Goal: Check status: Check status

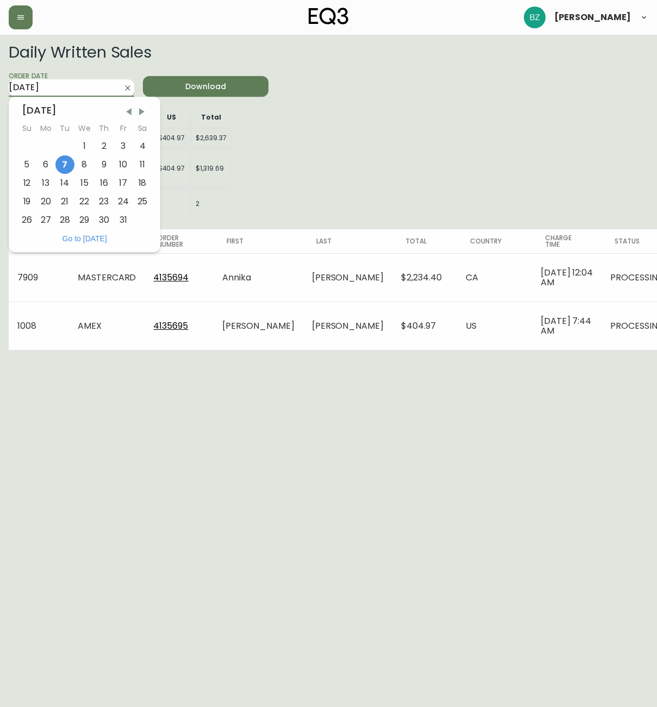
click at [69, 89] on input "[DATE]" at bounding box center [63, 87] width 108 height 17
click at [43, 160] on div "6" at bounding box center [45, 164] width 19 height 18
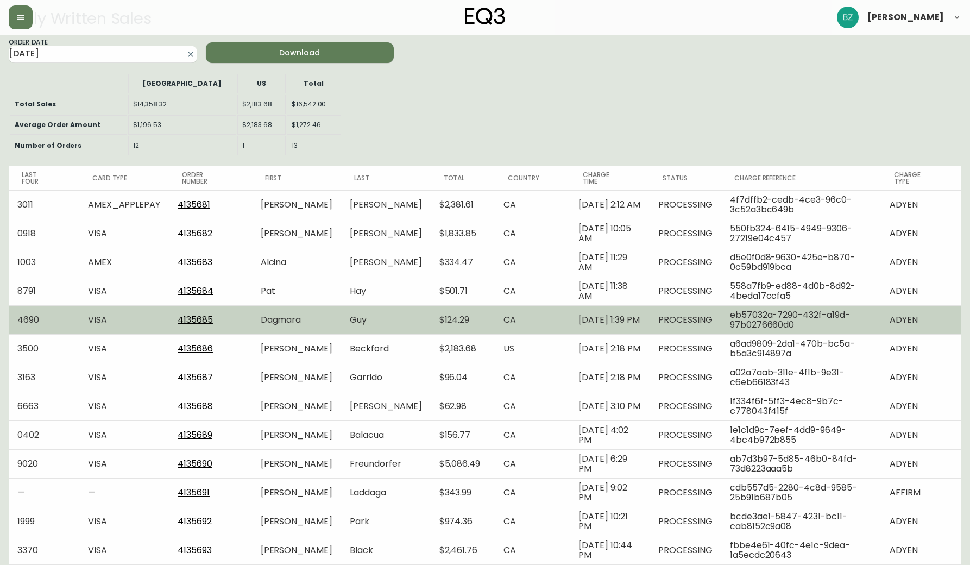
scroll to position [34, 0]
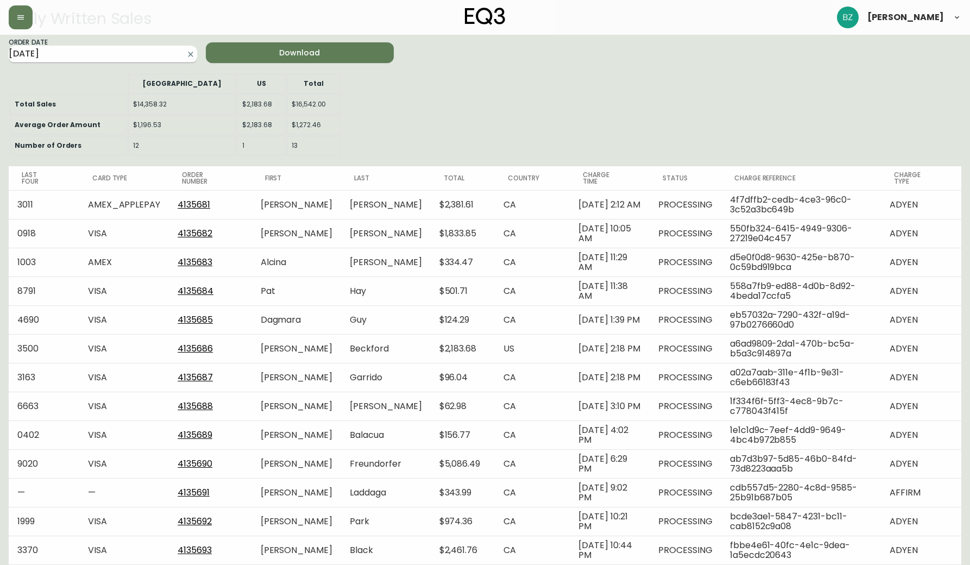
click at [128, 55] on input "[DATE]" at bounding box center [94, 54] width 171 height 17
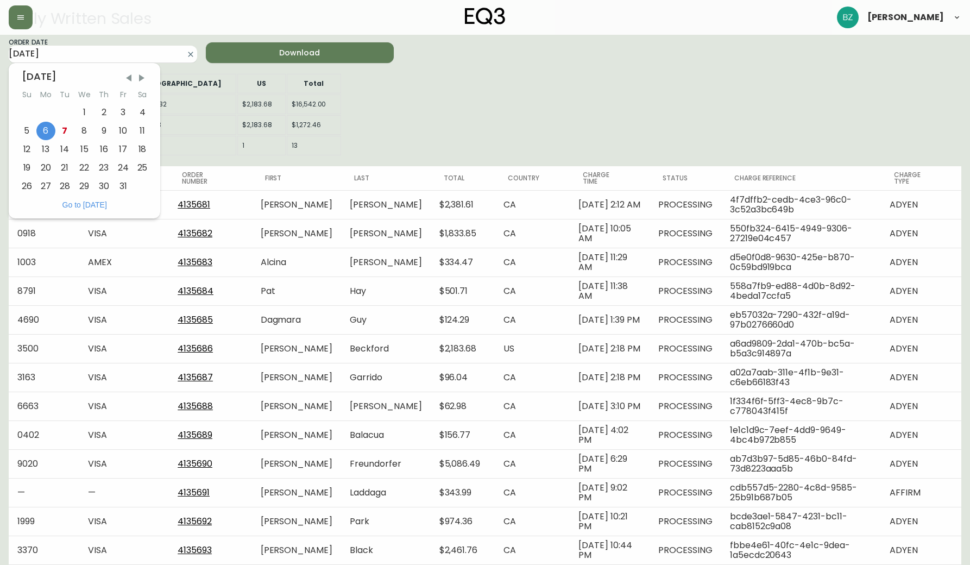
drag, startPoint x: 23, startPoint y: 132, endPoint x: 62, endPoint y: 117, distance: 41.8
click at [23, 132] on div "5" at bounding box center [26, 131] width 19 height 18
type input "[DATE]"
